Goal: Task Accomplishment & Management: Use online tool/utility

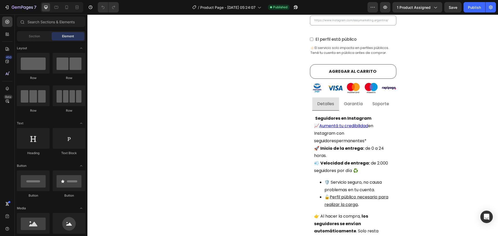
scroll to position [225, 0]
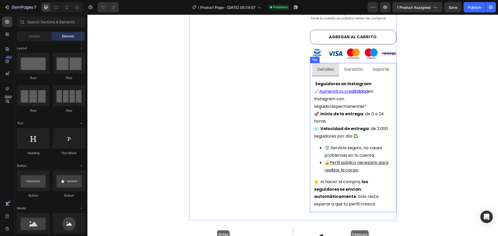
click at [381, 66] on p "Soporte" at bounding box center [380, 70] width 17 height 8
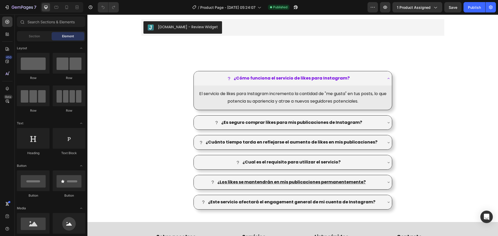
scroll to position [665, 0]
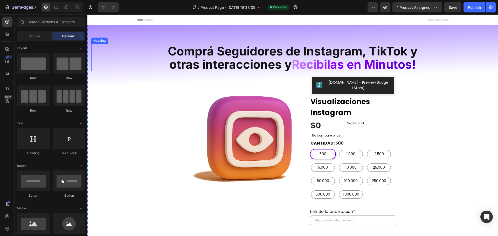
click at [267, 58] on span "otras interacciones y" at bounding box center [230, 64] width 122 height 15
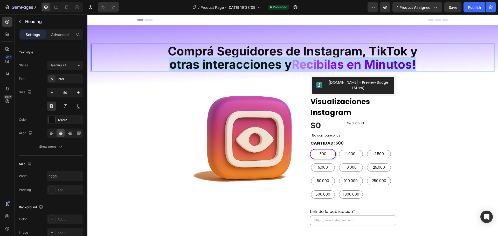
click at [267, 58] on span "otras interacciones y" at bounding box center [230, 64] width 122 height 15
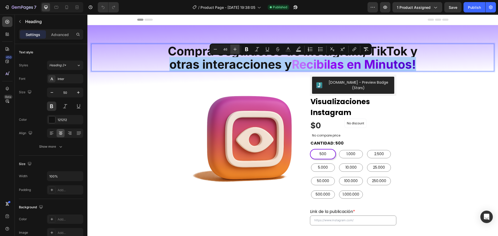
click at [233, 53] on button "Plus" at bounding box center [234, 49] width 9 height 9
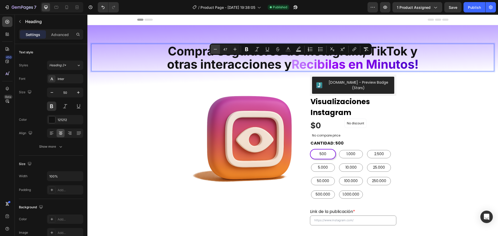
click at [213, 48] on icon "Editor contextual toolbar" at bounding box center [215, 49] width 5 height 5
type input "46"
click at [257, 62] on span "otras interacciones y" at bounding box center [230, 64] width 122 height 15
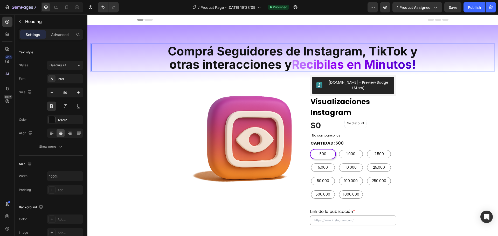
click at [282, 59] on span "otras interacciones y" at bounding box center [230, 64] width 122 height 15
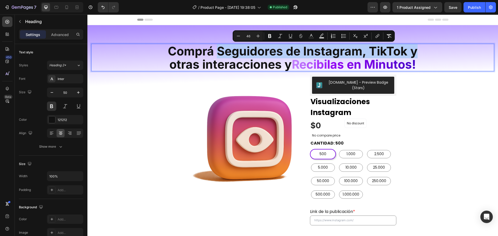
drag, startPoint x: 215, startPoint y: 50, endPoint x: 413, endPoint y: 51, distance: 198.3
click at [413, 51] on span "Comprá Seguidores de Instagram, TikTok y" at bounding box center [293, 51] width 250 height 15
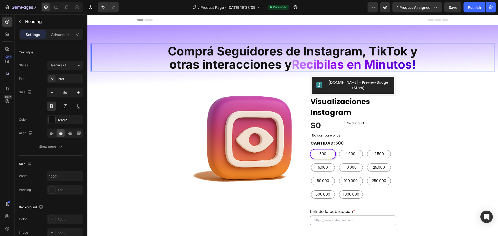
click at [424, 61] on p "Comprá Seguidores de Instagram, TikTok y otras interacciones y R e c i b i l a …" at bounding box center [293, 57] width 402 height 26
click at [282, 56] on span "Comprá Seguidores de Instagram, TikTok y" at bounding box center [293, 51] width 250 height 15
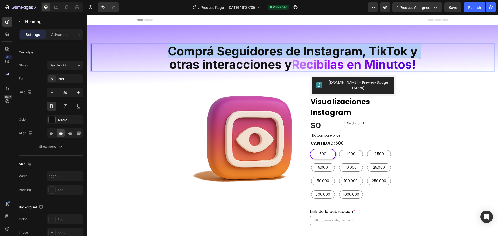
click at [282, 56] on span "Comprá Seguidores de Instagram, TikTok y" at bounding box center [293, 51] width 250 height 15
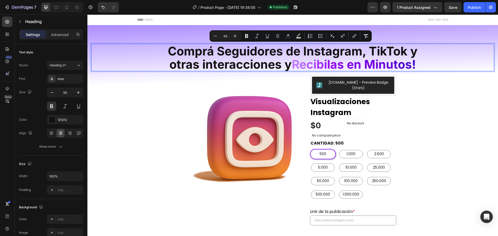
click at [297, 60] on span "R" at bounding box center [296, 64] width 8 height 15
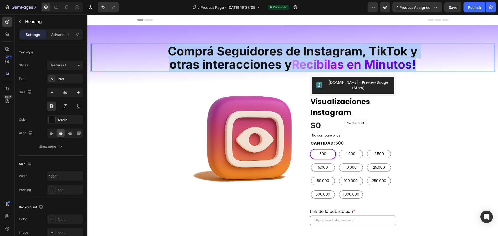
drag, startPoint x: 415, startPoint y: 64, endPoint x: 164, endPoint y: 48, distance: 250.7
click at [164, 48] on p "Comprá Seguidores de Instagram, TikTok y otras interacciones y R e c i b i l a …" at bounding box center [293, 57] width 402 height 26
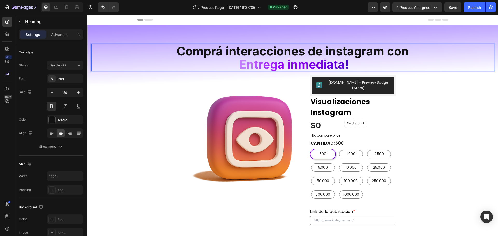
scroll to position [0, 0]
click at [357, 56] on span "Comprá interacciones de instagram con" at bounding box center [293, 51] width 232 height 15
click at [356, 62] on p "Comprá interacciones de instagram con E n t r e g a i n m e d i a ta !" at bounding box center [293, 57] width 402 height 26
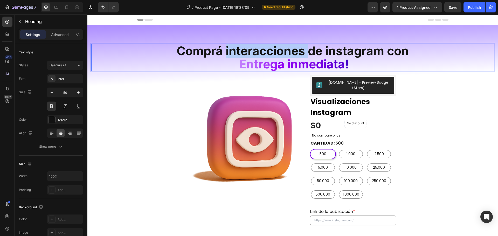
drag, startPoint x: 305, startPoint y: 53, endPoint x: 223, endPoint y: 52, distance: 81.4
click at [223, 52] on span "Comprá interacciones de instagram con" at bounding box center [293, 51] width 232 height 15
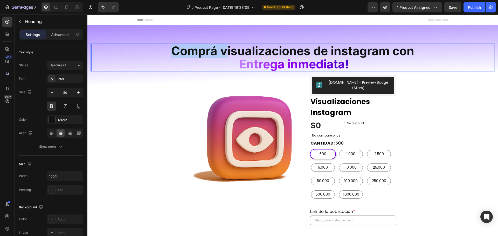
drag, startPoint x: 223, startPoint y: 52, endPoint x: 156, endPoint y: 50, distance: 66.9
click at [156, 50] on p "Comprá visualizaciones de instagram con E n t r e g a i n m e d i a ta !" at bounding box center [293, 57] width 402 height 26
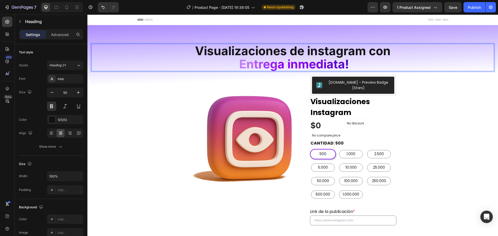
click at [400, 52] on p "Visualizaciones de instagram con E n t r e g a i n m e d i a ta !" at bounding box center [293, 57] width 402 height 26
click at [353, 65] on p "Visualizaciones de instagram con E n t r e g a i n m e d i a ta !" at bounding box center [293, 57] width 402 height 26
click at [391, 51] on p "Visualizaciones de instagram con E n t r e g a i n m e d i a ta !" at bounding box center [293, 57] width 402 height 26
click at [453, 5] on span "Save" at bounding box center [452, 7] width 9 height 4
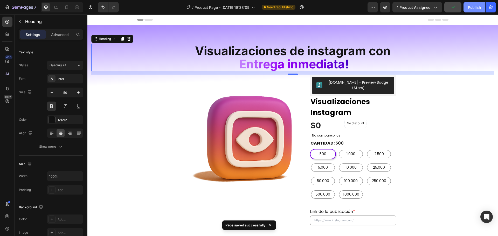
click at [477, 6] on div "Publish" at bounding box center [474, 7] width 13 height 5
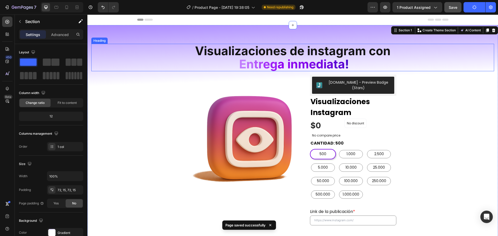
click at [407, 60] on p "⁠⁠⁠⁠⁠⁠⁠ Visualizaciones de instagram con E n t r e g a i n m e d i a ta !" at bounding box center [293, 57] width 402 height 26
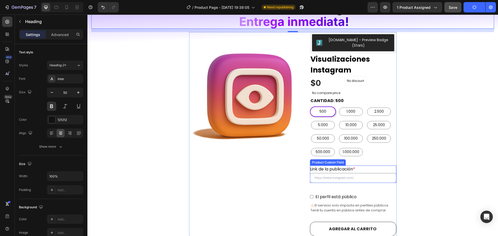
scroll to position [207, 0]
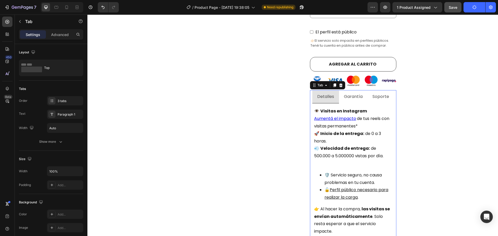
click at [347, 94] on p "Garantía" at bounding box center [353, 97] width 19 height 8
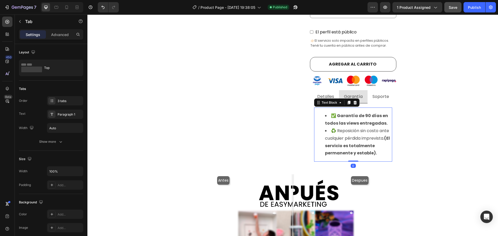
click at [364, 115] on li "✅ Garantía de 90 días en todos las views entregadas." at bounding box center [358, 119] width 67 height 15
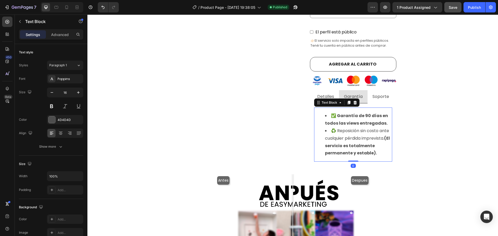
click at [364, 115] on li "✅ Garantía de 90 días en todos las views entregadas." at bounding box center [358, 119] width 67 height 15
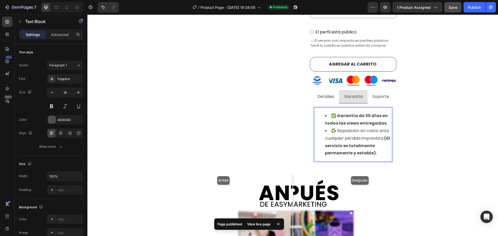
click at [358, 122] on li "✅ Garantía de 30 días en todos las views entregadas." at bounding box center [358, 119] width 67 height 15
click at [371, 121] on strong "✅ Garantía de 30 días en todos las views entregadas." at bounding box center [356, 119] width 63 height 13
click at [360, 128] on li "♻️ Reposición sin costo ante cualquier pérdida imprevista. (El servicio es tota…" at bounding box center [358, 142] width 67 height 30
click at [382, 129] on li "♻️ Reposición sin costo ante cualquier pérdida imprevista. (El servicio es tota…" at bounding box center [358, 142] width 67 height 30
click at [338, 135] on li "♻️ Reposición sin costo ante cualquier pérdida imprevista. (El servicio es tota…" at bounding box center [358, 142] width 67 height 30
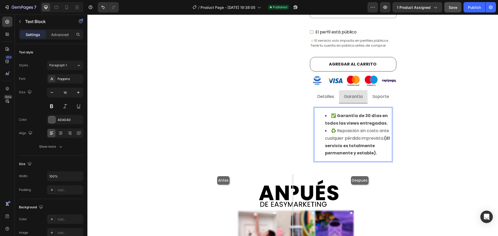
click at [374, 136] on li "♻️ Reposición sin costo ante cualquier pérdida imprevista. (El servicio es tota…" at bounding box center [358, 142] width 67 height 30
click at [363, 145] on li "♻️ Reposición sin costo ante cualquier pérdida imprevista. (El servicio es tota…" at bounding box center [358, 142] width 67 height 30
click at [376, 145] on li "♻️ Reposición sin costo ante cualquier pérdida imprevista. (El servicio es tota…" at bounding box center [358, 142] width 67 height 30
click at [374, 149] on li "♻️ Reposición sin costo ante cualquier pérdida imprevista. (El servicio es tota…" at bounding box center [358, 142] width 67 height 30
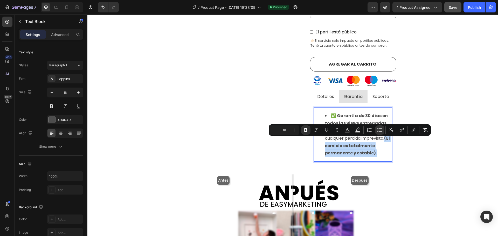
drag, startPoint x: 375, startPoint y: 149, endPoint x: 319, endPoint y: 141, distance: 56.4
click at [319, 141] on ul "✅ Garantía de 30 días en todos las views entregadas. ♻️ Reposición sin costo an…" at bounding box center [352, 134] width 77 height 45
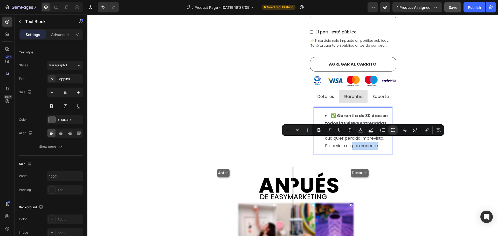
drag, startPoint x: 376, startPoint y: 143, endPoint x: 350, endPoint y: 143, distance: 26.4
click at [350, 143] on li "♻️ Reposición sin costo ante cualquier pérdida imprevista. El servicio es perma…" at bounding box center [358, 138] width 67 height 22
click at [366, 139] on li "♻️ Reposición sin costo ante cualquier pérdida imprevista. El servicio es perma…" at bounding box center [358, 138] width 67 height 22
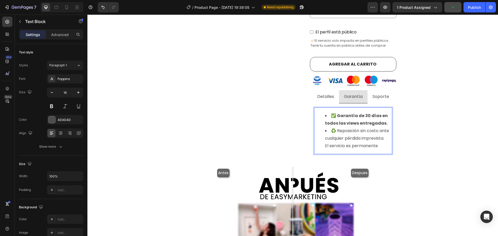
click at [381, 140] on li "♻️ Reposición sin costo ante cualquier pérdida imprevista. El servicio es perma…" at bounding box center [358, 138] width 67 height 22
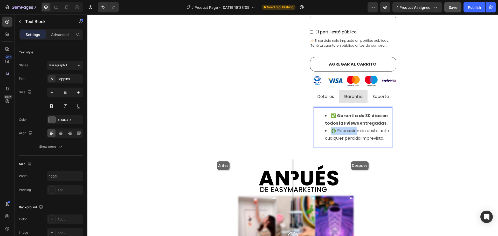
drag, startPoint x: 321, startPoint y: 127, endPoint x: 360, endPoint y: 128, distance: 38.7
click at [360, 128] on ul "✅ Garantía de 30 días en todos las views entregadas. ♻️ Reposición sin costo an…" at bounding box center [352, 127] width 77 height 30
click at [382, 130] on li "♻️ Reposición sin costo ante cualquier pérdida imprevista." at bounding box center [358, 134] width 67 height 15
click at [385, 135] on li "♻️ Reposición sin costo ante cualquier pérdida imprevista." at bounding box center [358, 134] width 67 height 15
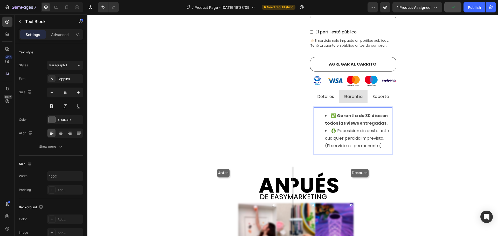
click at [370, 138] on li "♻️ Reposición sin costo ante cualquier pérdida imprevista. (El servicio es perm…" at bounding box center [358, 138] width 67 height 22
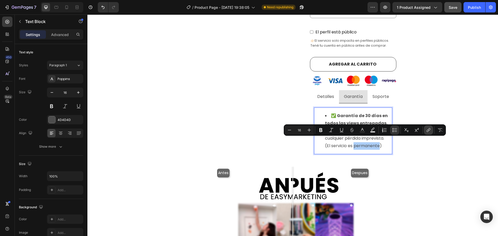
click at [431, 130] on icon "Editor contextual toolbar" at bounding box center [428, 130] width 5 height 5
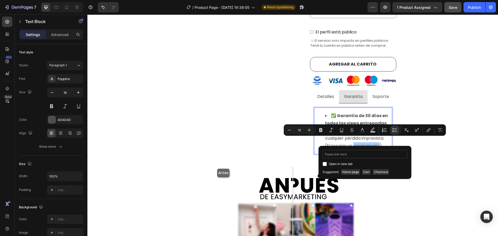
click at [355, 155] on input "Editor contextual toolbar" at bounding box center [364, 154] width 85 height 8
type input "https://easymarketing.com.ar/pages/terminos-y-condiciones"
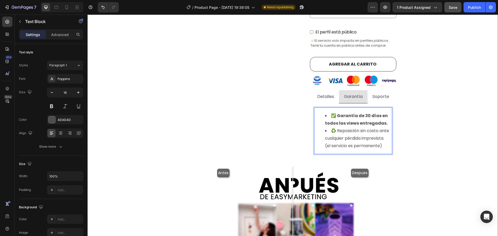
click at [425, 130] on div "⁠⁠⁠⁠⁠⁠⁠ Visualizaciones de instagram con E n t r e g a i n m e d i a ta ! Headi…" at bounding box center [292, 112] width 403 height 553
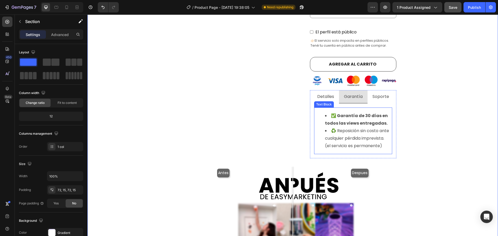
click at [360, 139] on li "♻️ Reposición sin costo ante cualquier pérdida imprevista. (el servicio es perm…" at bounding box center [358, 138] width 67 height 22
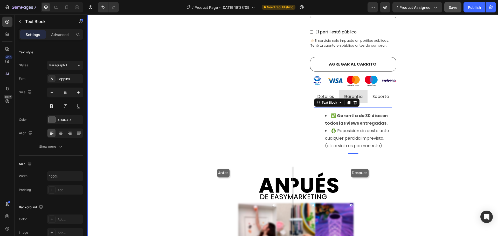
click at [426, 133] on div "⁠⁠⁠⁠⁠⁠⁠ Visualizaciones de instagram con E n t r e g a i n m e d i a ta ! Headi…" at bounding box center [292, 112] width 403 height 553
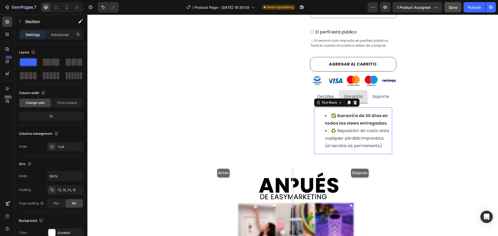
click at [384, 141] on li "♻️ Reposición sin costo ante cualquier pérdida imprevista. (el servicio es perm…" at bounding box center [358, 138] width 67 height 22
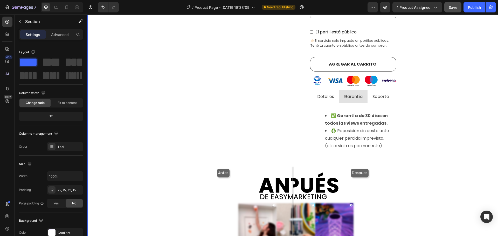
click at [409, 134] on div "⁠⁠⁠⁠⁠⁠⁠ Visualizaciones de instagram con E n t r e g a i n m e d i a ta ! Headi…" at bounding box center [292, 112] width 403 height 553
click at [362, 117] on strong "✅ Garantía de 30 días en todos las views entregadas." at bounding box center [356, 119] width 63 height 13
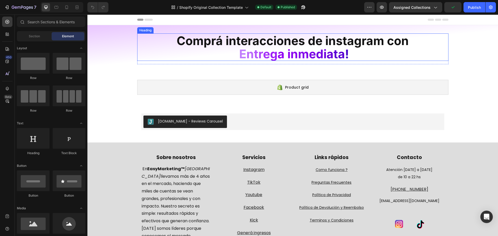
click at [309, 53] on span "e" at bounding box center [312, 54] width 7 height 15
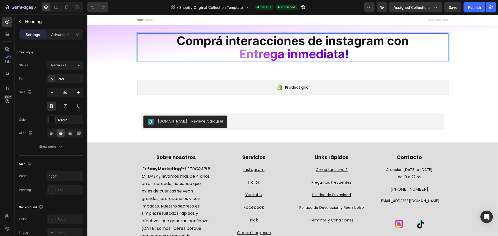
click at [334, 56] on span "ta" at bounding box center [338, 54] width 11 height 15
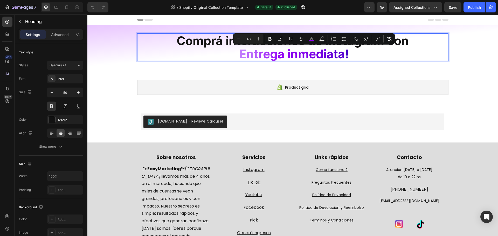
click at [354, 56] on p "Comprá interacciones de instagram con E n t r e g a i n m e d i a ta !" at bounding box center [293, 47] width 310 height 26
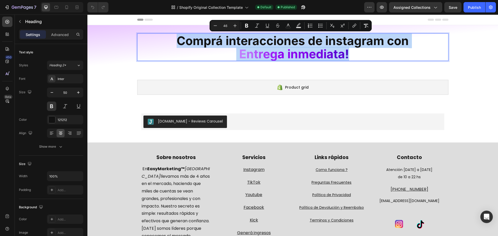
drag, startPoint x: 354, startPoint y: 56, endPoint x: 172, endPoint y: 39, distance: 183.0
click at [172, 39] on p "Comprá interacciones de instagram con E n t r e g a i n m e d i a ta !" at bounding box center [293, 47] width 310 height 26
copy p "Comprá interacciones de instagram con E n t r e g a i n m e d i a ta !"
